Goal: Navigation & Orientation: Find specific page/section

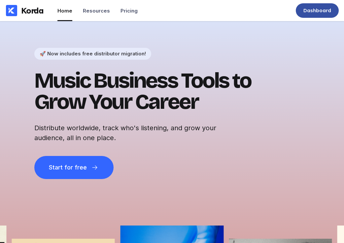
click at [308, 5] on div "Dashboard" at bounding box center [316, 10] width 43 height 15
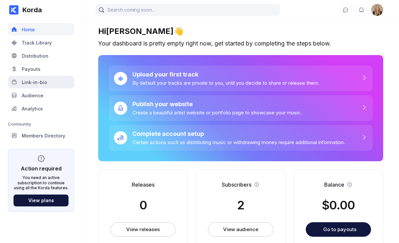
click at [45, 79] on div "Link-in-bio" at bounding box center [34, 82] width 25 height 6
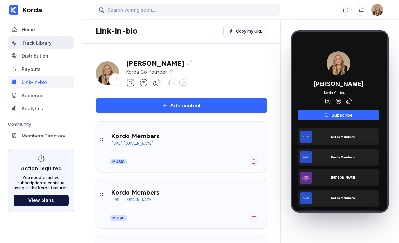
click at [65, 45] on div "Track Library" at bounding box center [41, 42] width 66 height 13
